Goal: Task Accomplishment & Management: Use online tool/utility

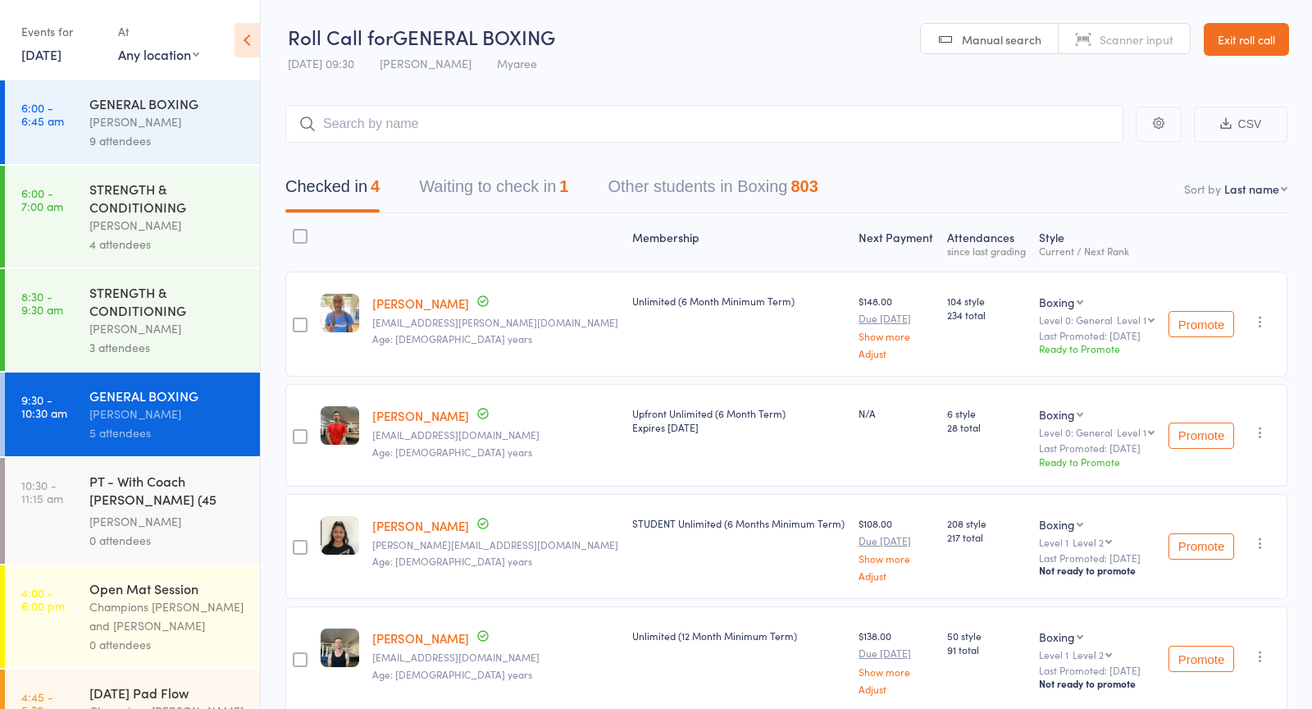
click at [502, 189] on button "Waiting to check in 1" at bounding box center [493, 190] width 149 height 43
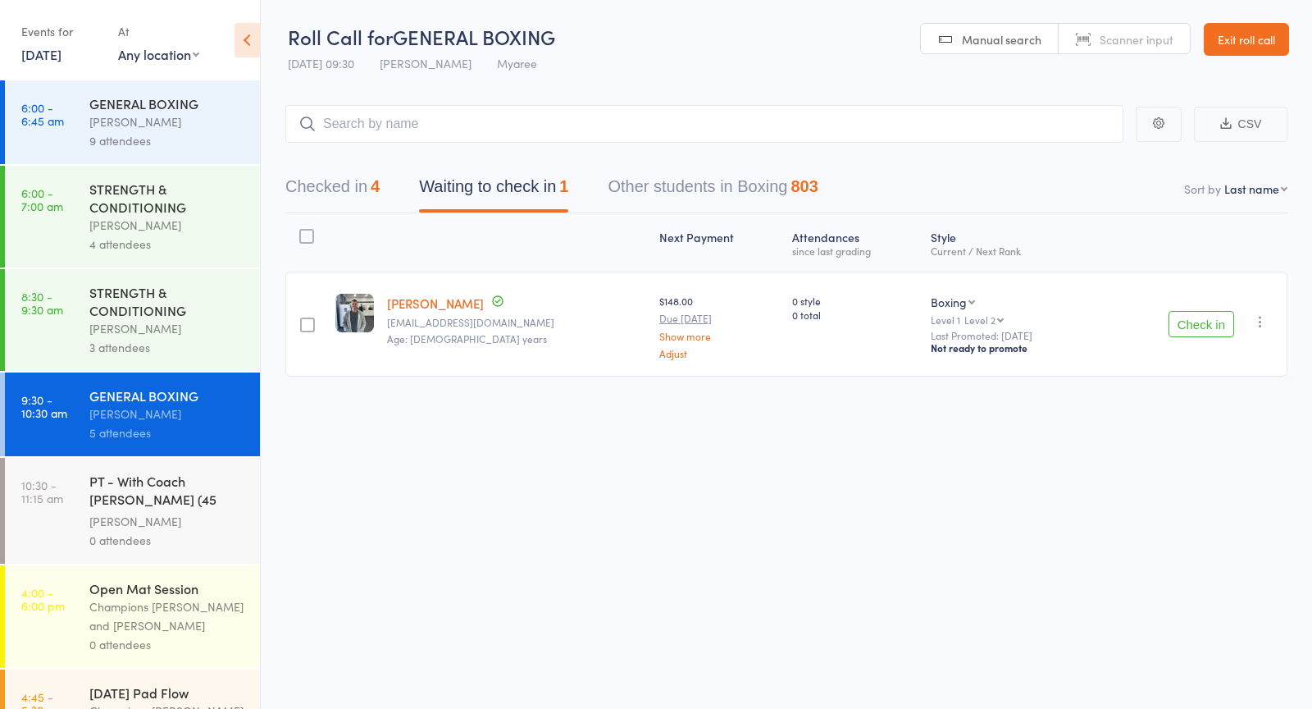
click at [1185, 322] on button "Check in" at bounding box center [1202, 324] width 66 height 26
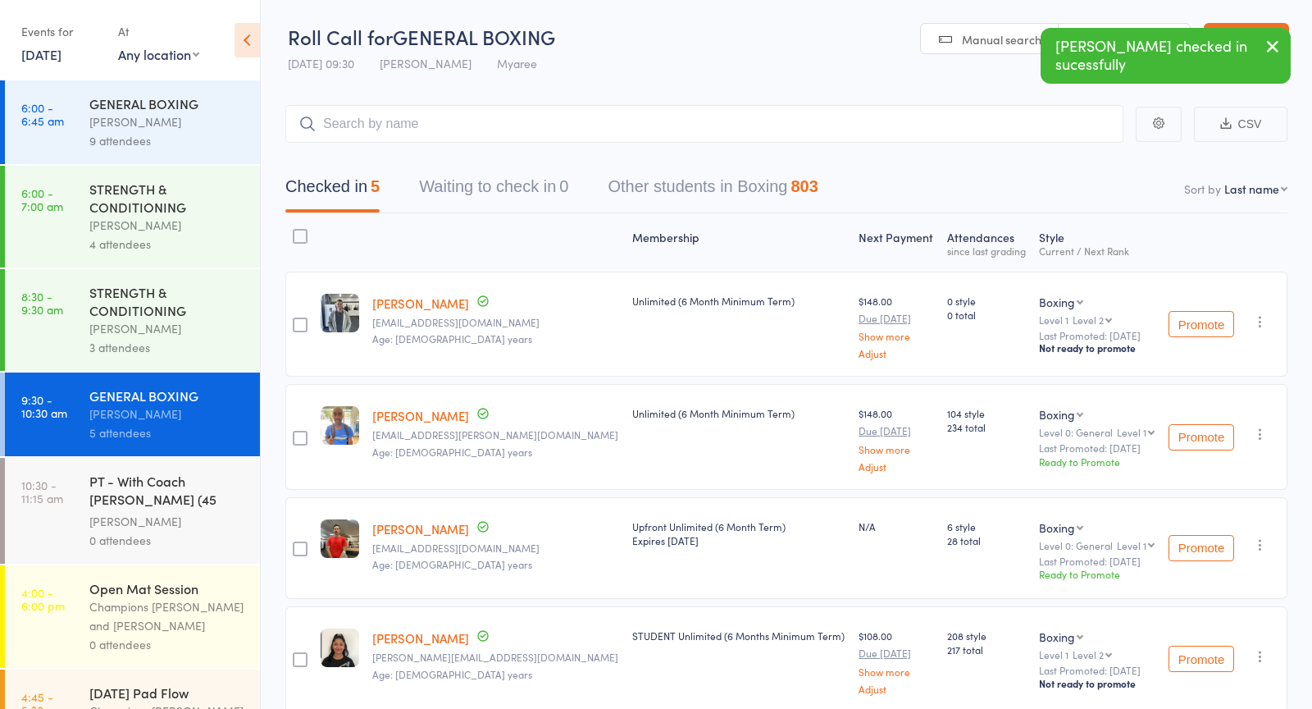
click at [162, 517] on div "[PERSON_NAME]" at bounding box center [167, 521] width 157 height 19
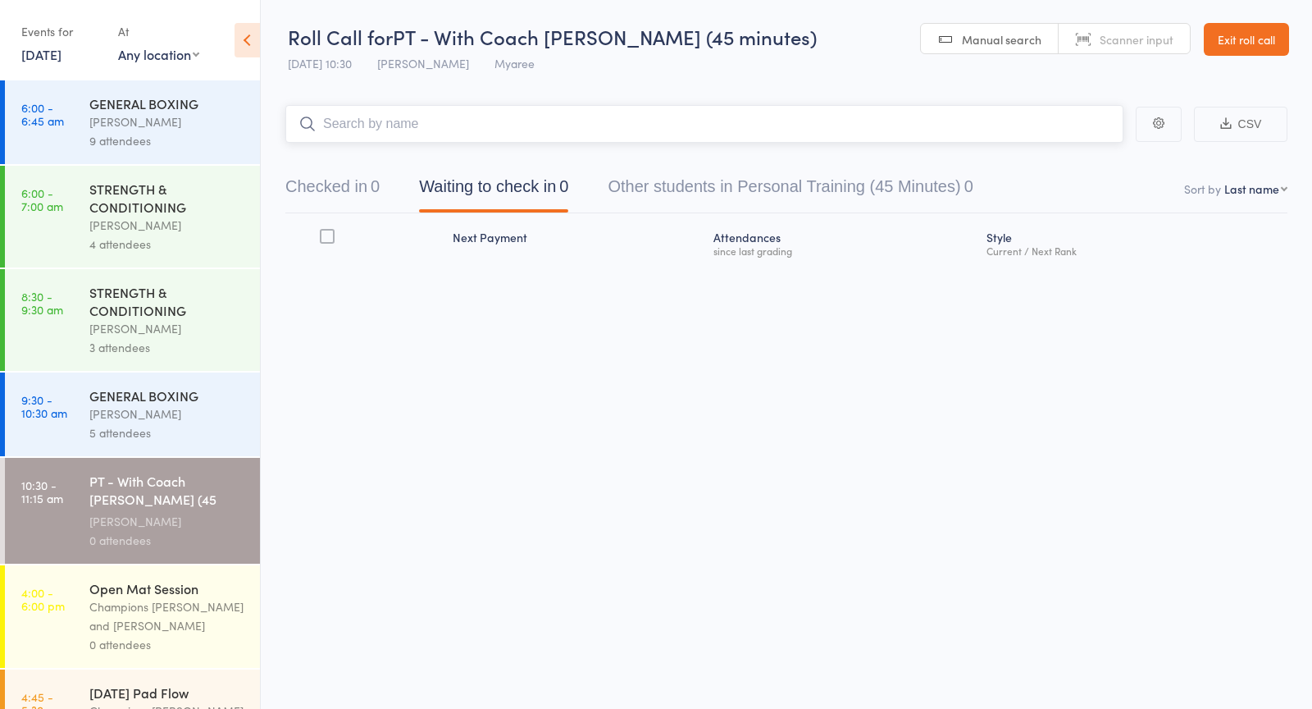
scroll to position [66, 0]
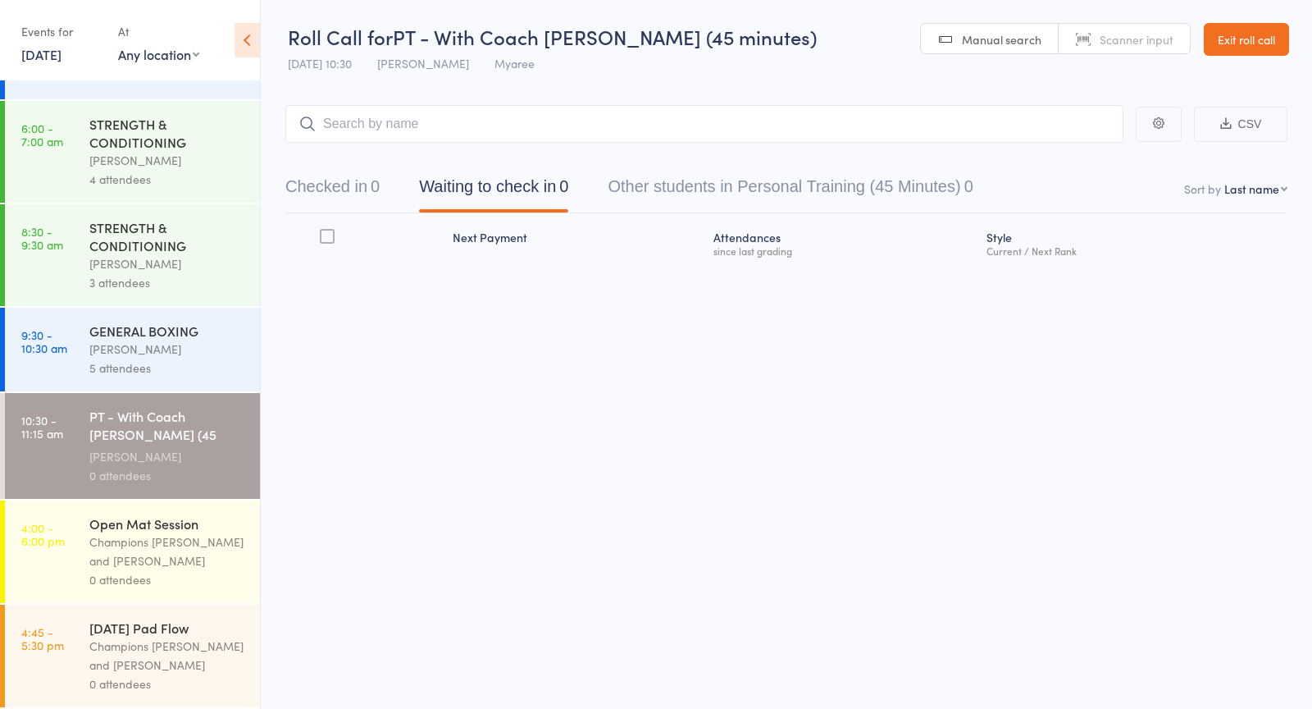
click at [126, 561] on div "Champions [PERSON_NAME] and [PERSON_NAME]" at bounding box center [167, 551] width 157 height 38
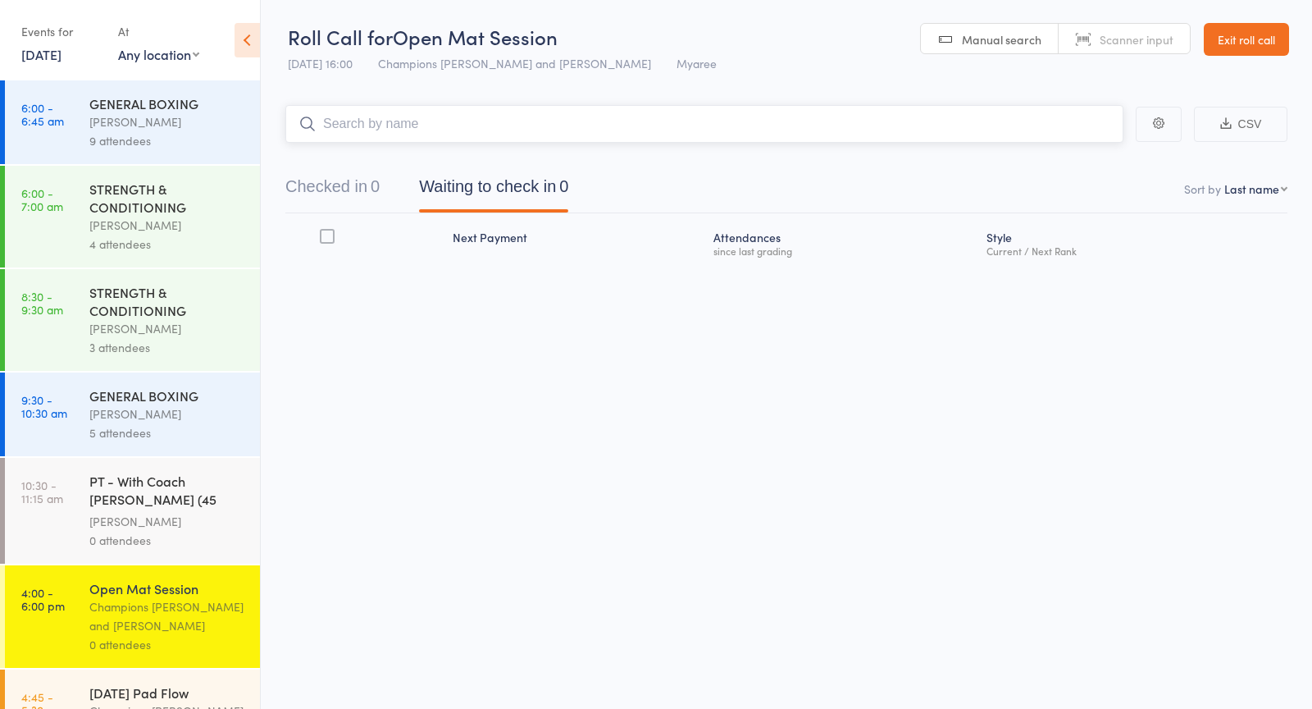
scroll to position [66, 0]
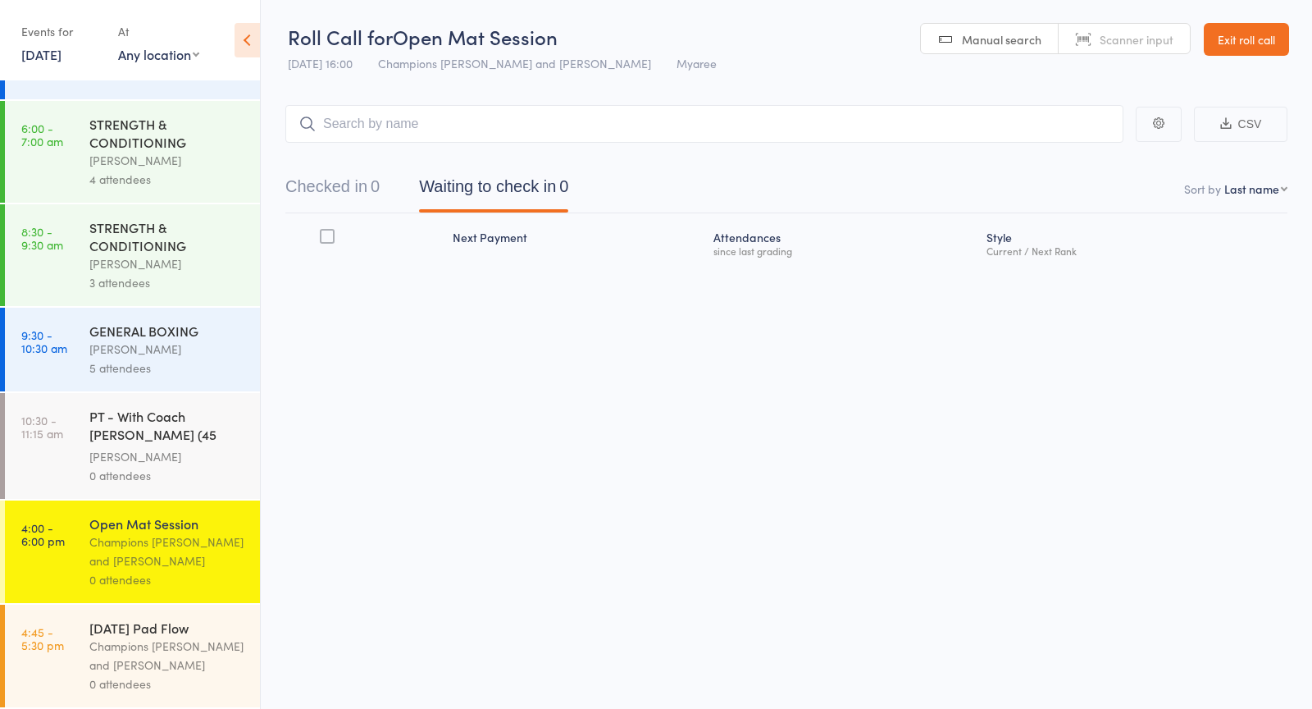
click at [145, 665] on div "Champions [PERSON_NAME] and [PERSON_NAME]" at bounding box center [167, 655] width 157 height 38
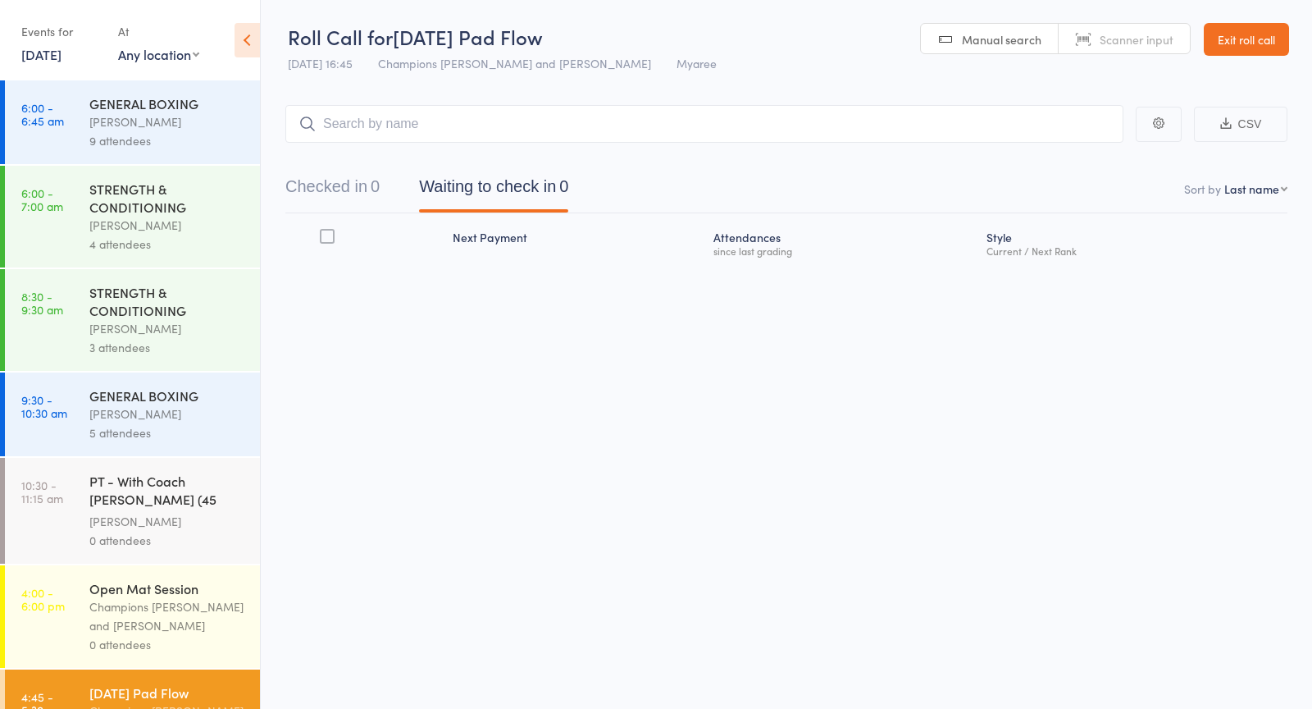
click at [125, 517] on div "[PERSON_NAME]" at bounding box center [167, 521] width 157 height 19
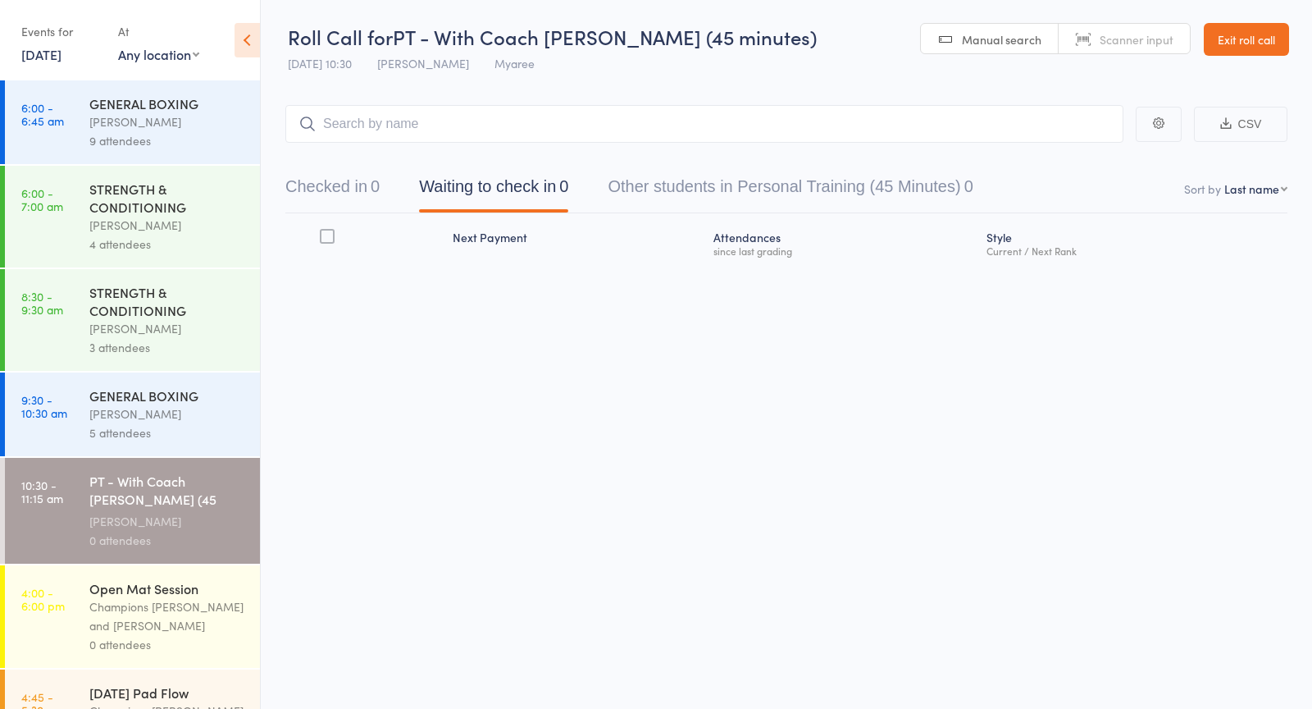
click at [158, 387] on div "GENERAL BOXING [PERSON_NAME] 5 attendees" at bounding box center [174, 414] width 171 height 84
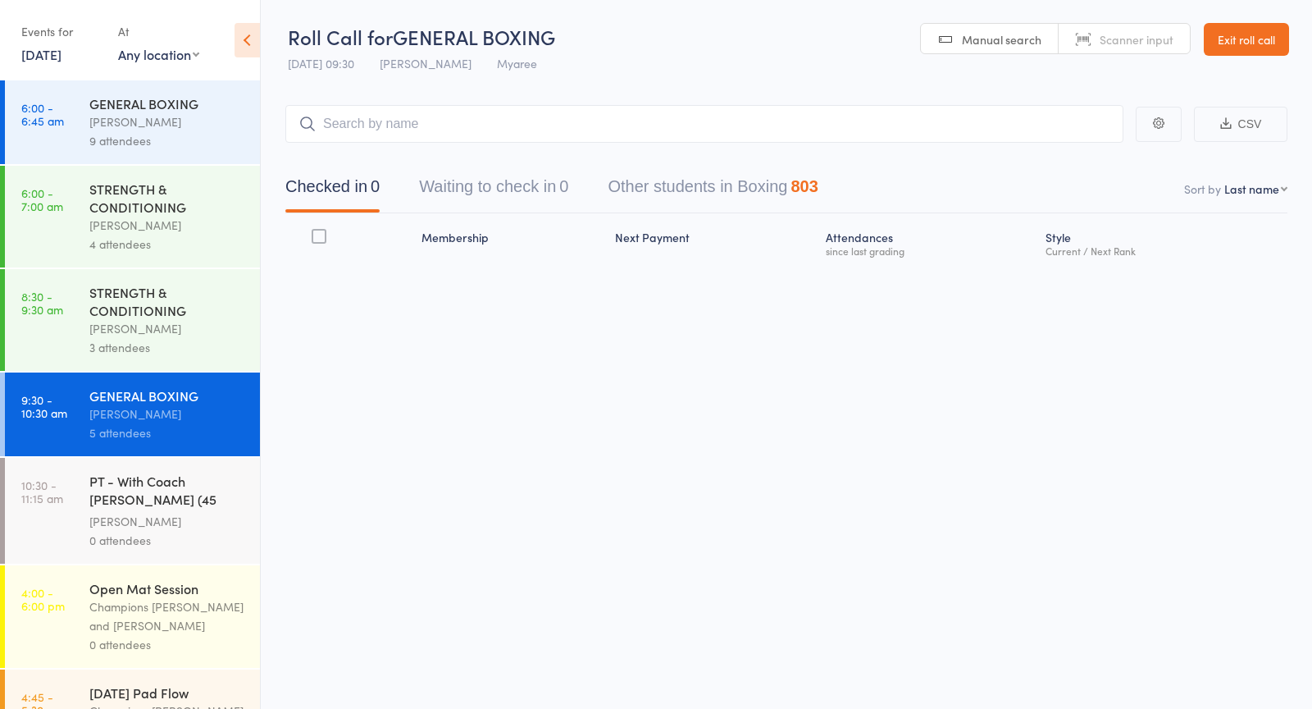
click at [158, 313] on div "STRENGTH & CONDITIONING" at bounding box center [167, 301] width 157 height 36
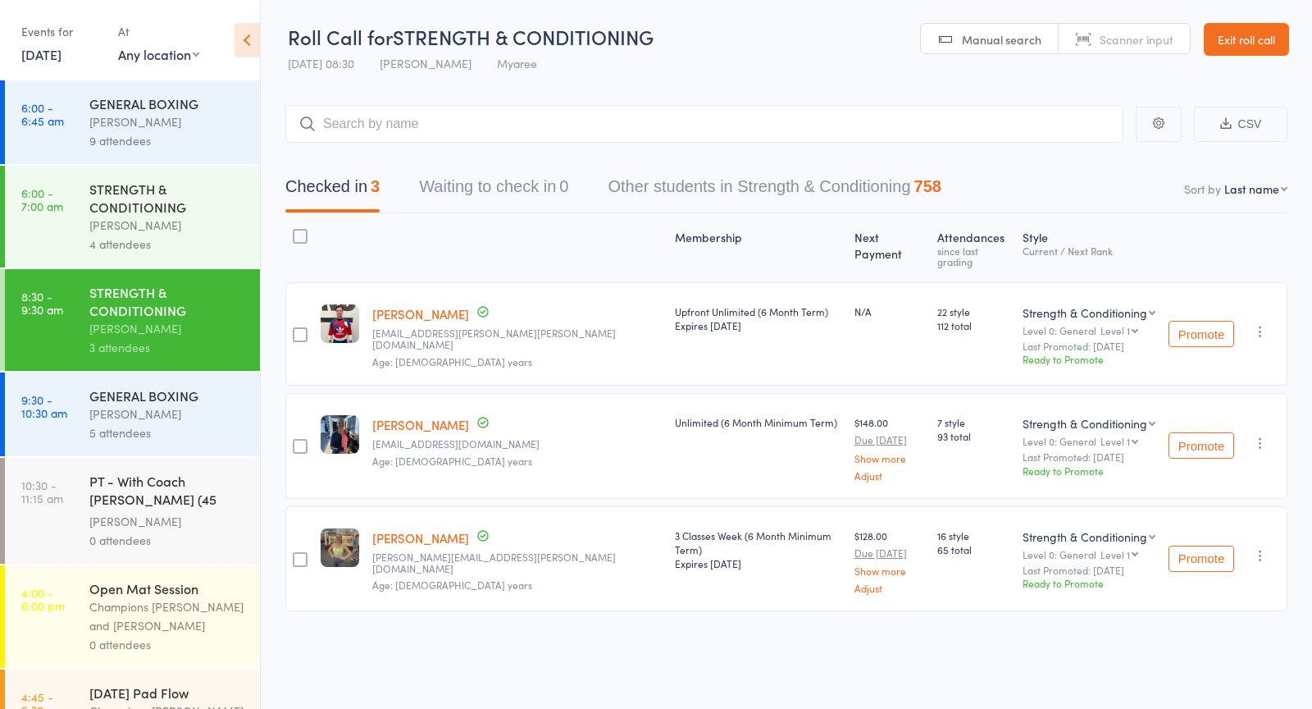
click at [183, 419] on div "[PERSON_NAME]" at bounding box center [167, 413] width 157 height 19
